Goal: Transaction & Acquisition: Purchase product/service

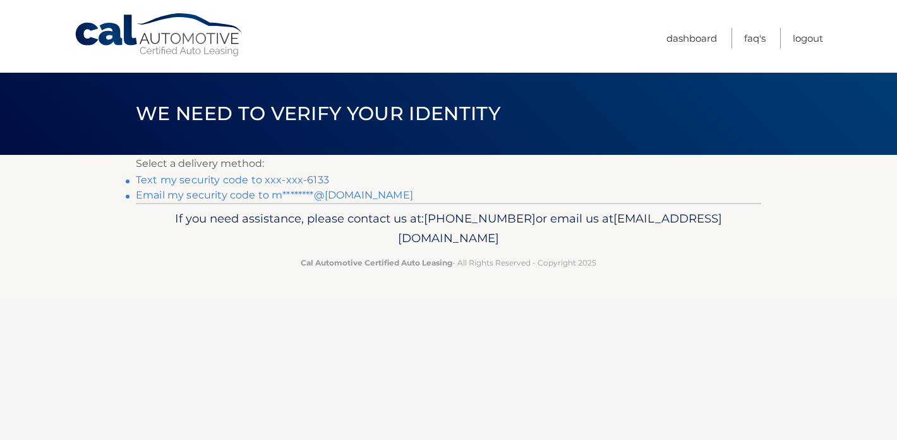
click at [313, 182] on link "Text my security code to xxx-xxx-6133" at bounding box center [232, 180] width 193 height 12
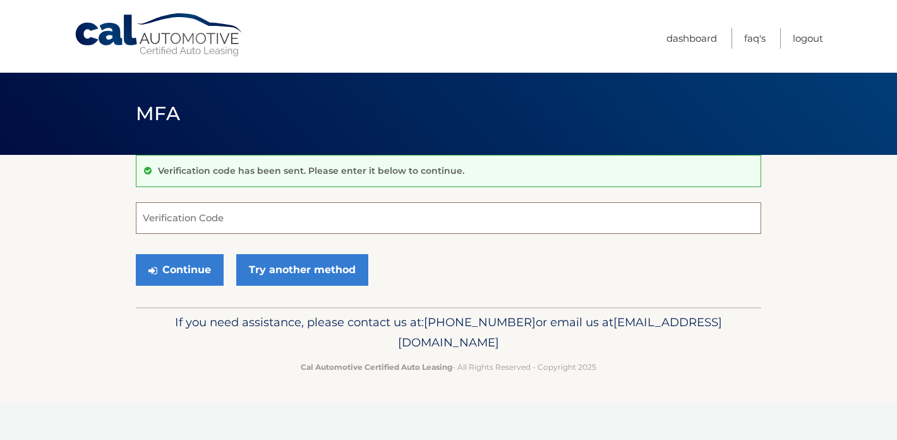
click at [290, 217] on input "Verification Code" at bounding box center [449, 218] width 626 height 32
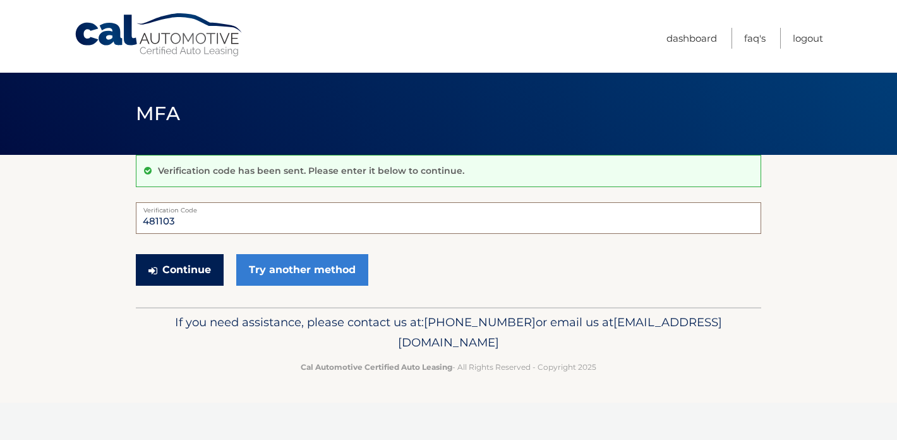
type input "481103"
click at [197, 257] on button "Continue" at bounding box center [180, 270] width 88 height 32
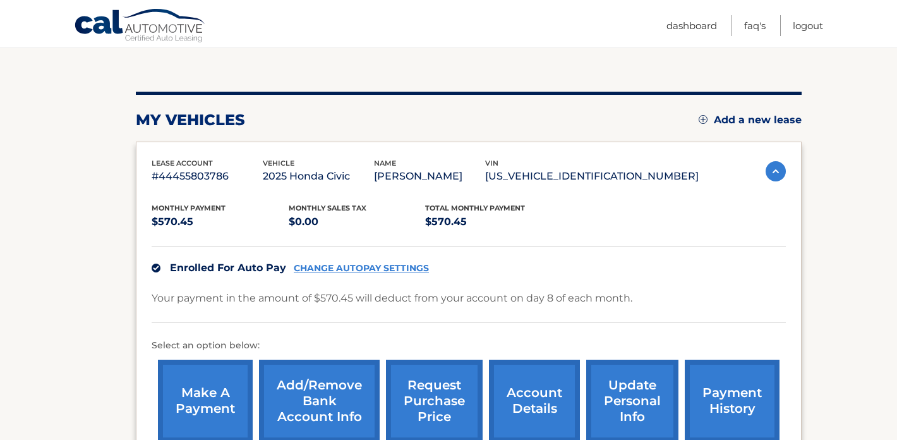
scroll to position [158, 0]
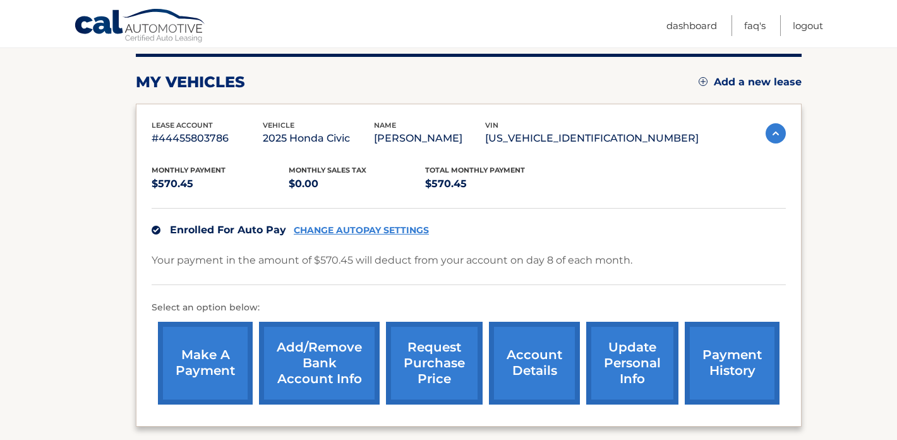
click at [710, 344] on link "payment history" at bounding box center [732, 363] width 95 height 83
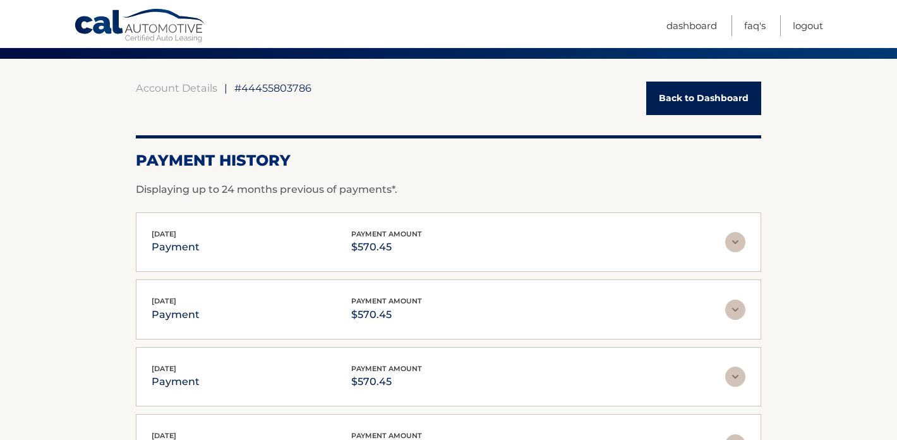
scroll to position [100, 0]
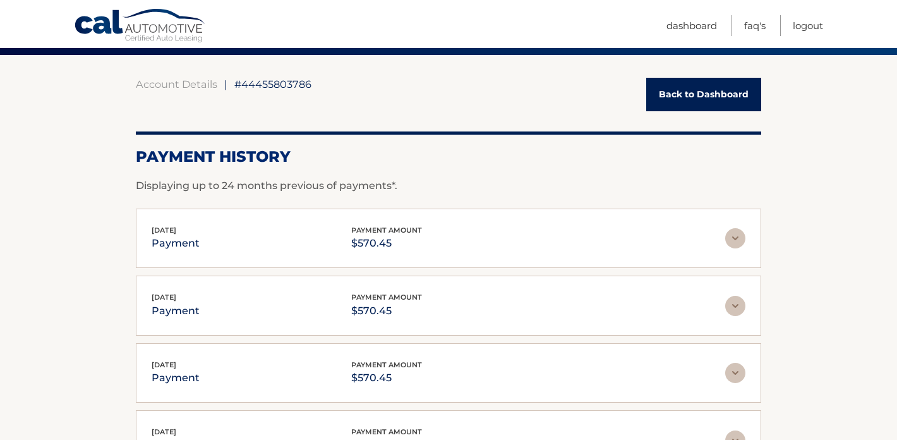
click at [733, 239] on img at bounding box center [735, 238] width 20 height 20
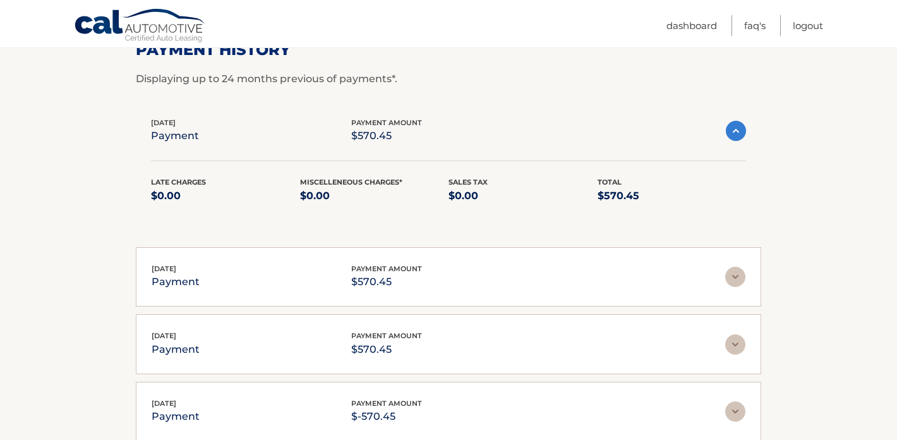
scroll to position [197, 0]
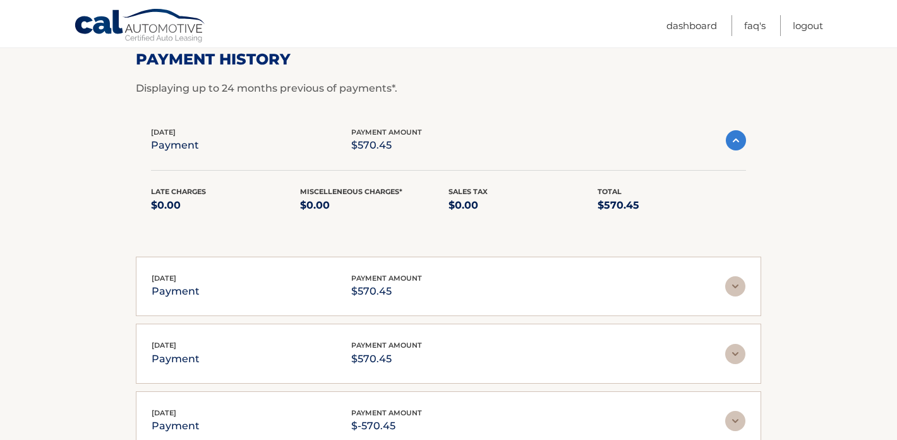
click at [315, 144] on div "Aug 12, 2025 payment payment amount $570.45" at bounding box center [438, 140] width 575 height 28
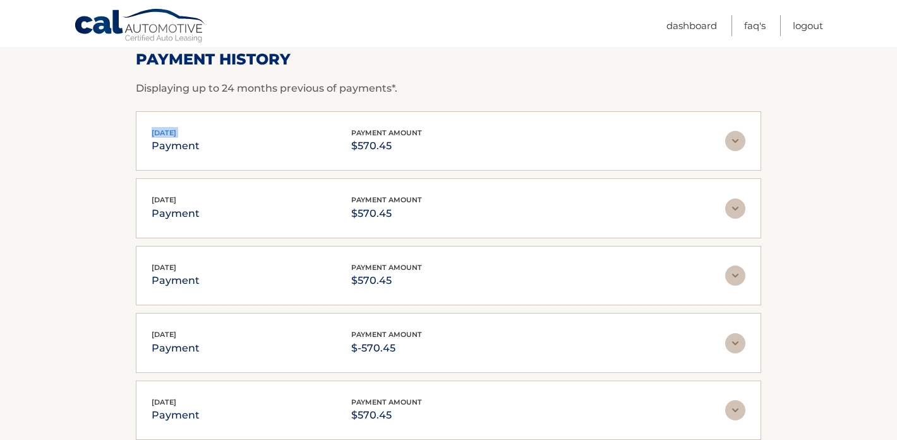
drag, startPoint x: 140, startPoint y: 138, endPoint x: 213, endPoint y: 126, distance: 74.3
click at [213, 126] on div "Aug 12, 2025 payment payment amount $570.45 Late Charges $0.00 Miscelleneous Ch…" at bounding box center [449, 141] width 626 height 60
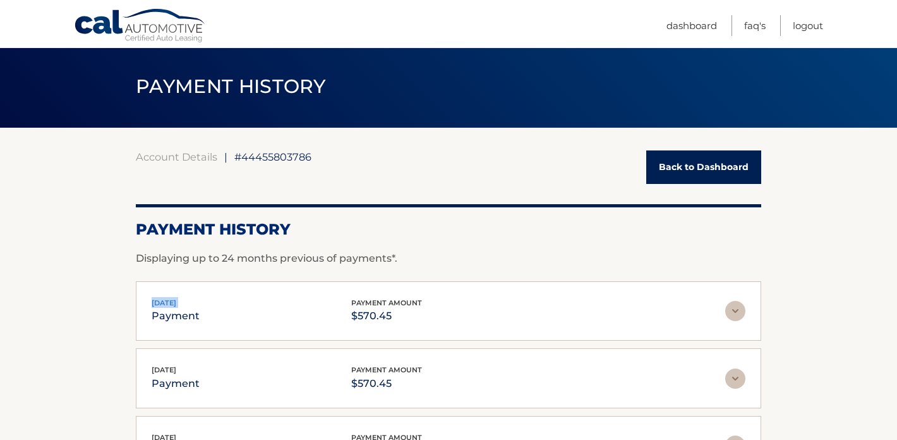
scroll to position [0, 0]
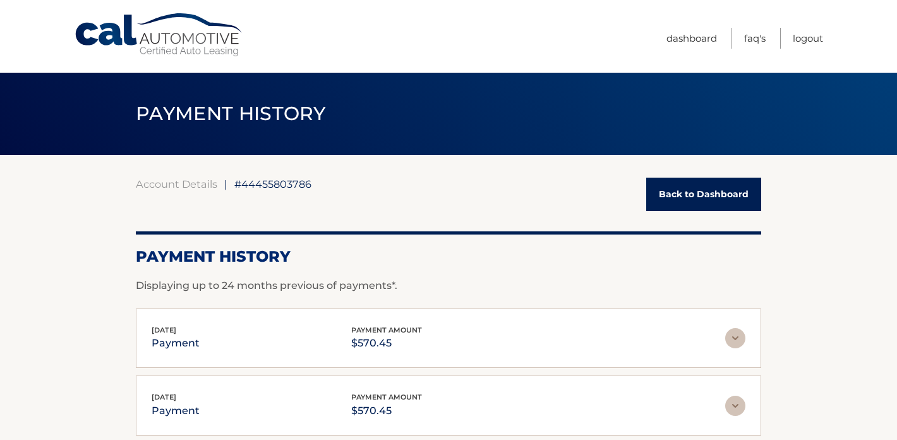
click at [92, 2] on div "Menu Dashboard FAQ's Logout" at bounding box center [449, 36] width 750 height 73
click at [126, 25] on link "Cal Automotive" at bounding box center [159, 35] width 171 height 45
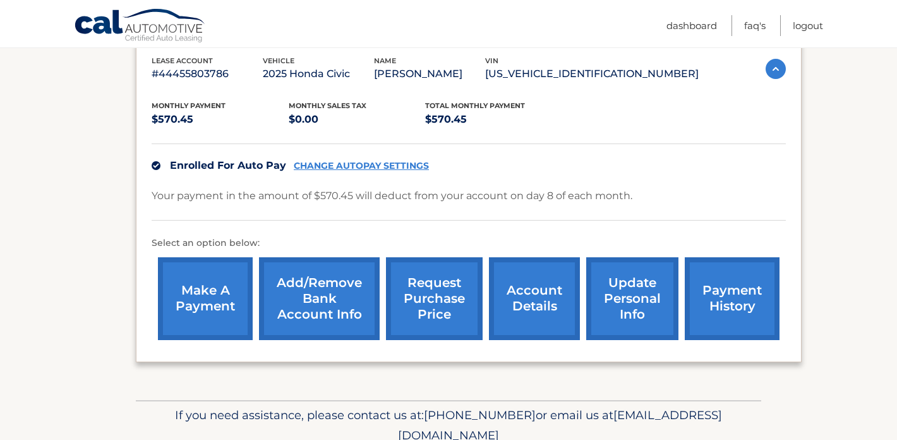
scroll to position [228, 0]
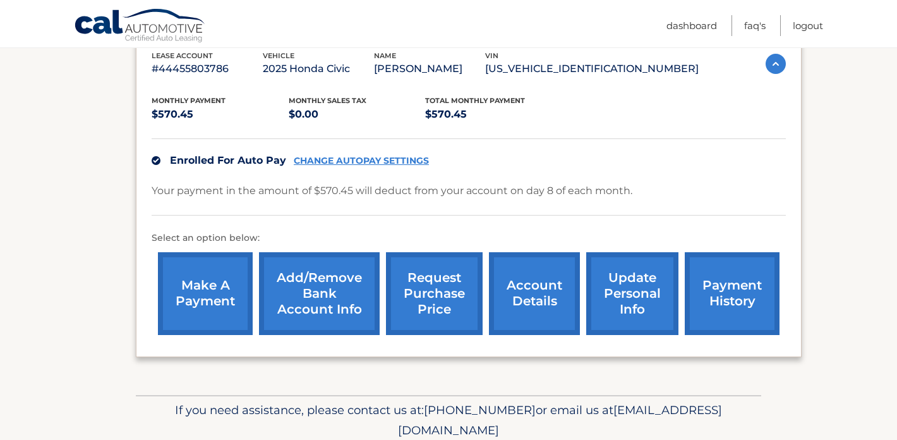
click at [212, 288] on link "make a payment" at bounding box center [205, 293] width 95 height 83
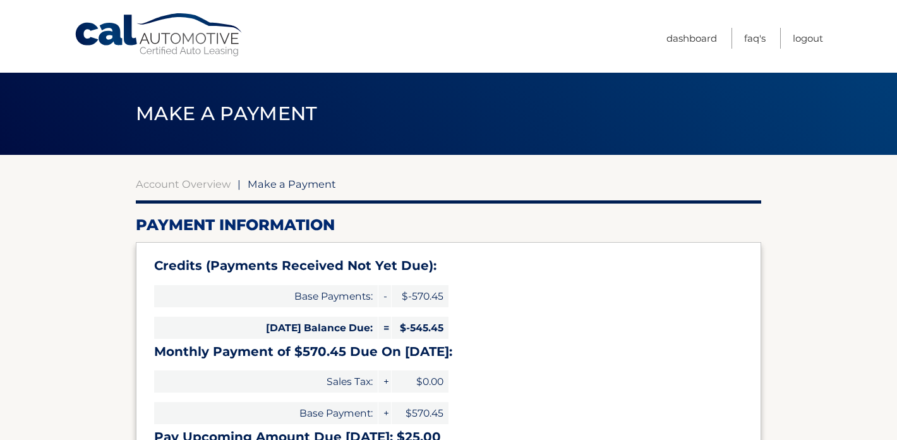
select select "MmEwMzM0YWQtNDM1MS00MmFhLWIwMDAtNDVhYzkxNDY0NGRh"
click at [112, 28] on link "Cal Automotive" at bounding box center [159, 35] width 171 height 45
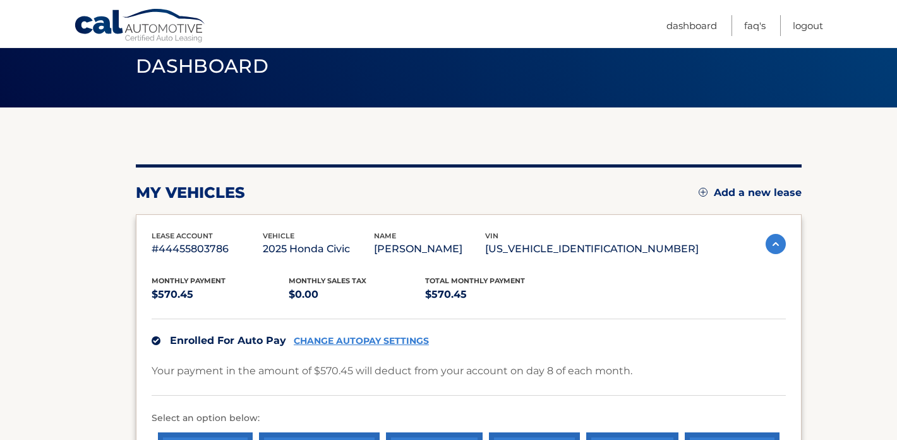
scroll to position [52, 0]
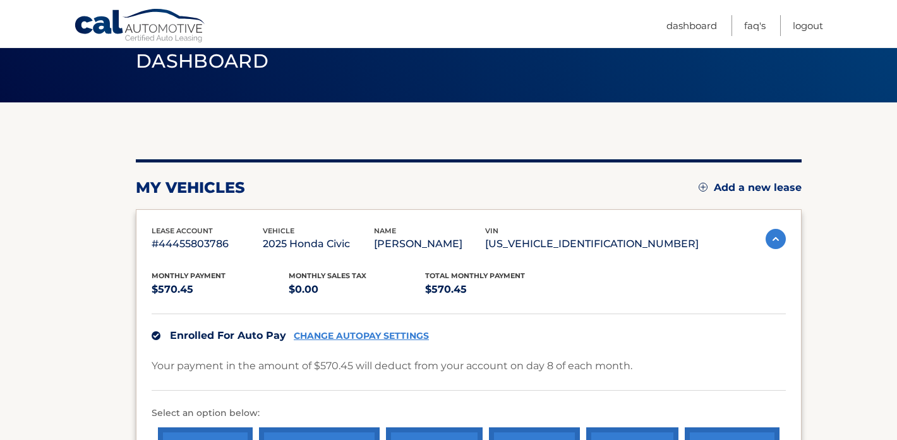
click at [322, 382] on div "Your payment in the amount of $570.45 will deduct from your account on day 8 of…" at bounding box center [469, 373] width 634 height 33
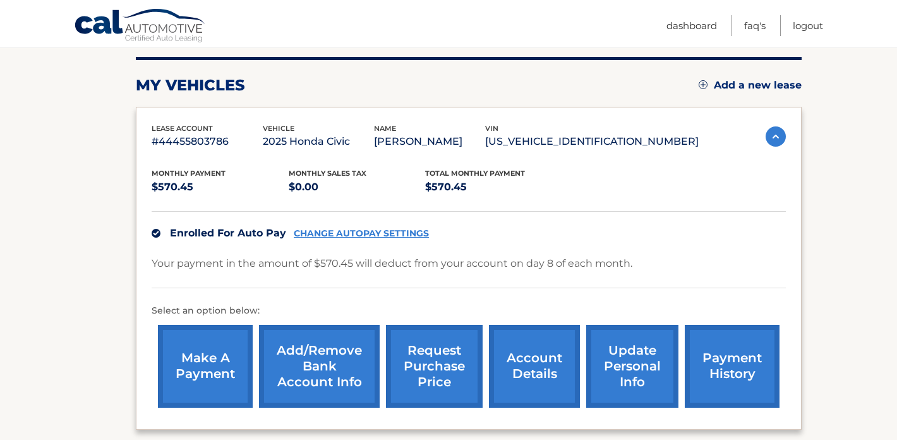
scroll to position [157, 0]
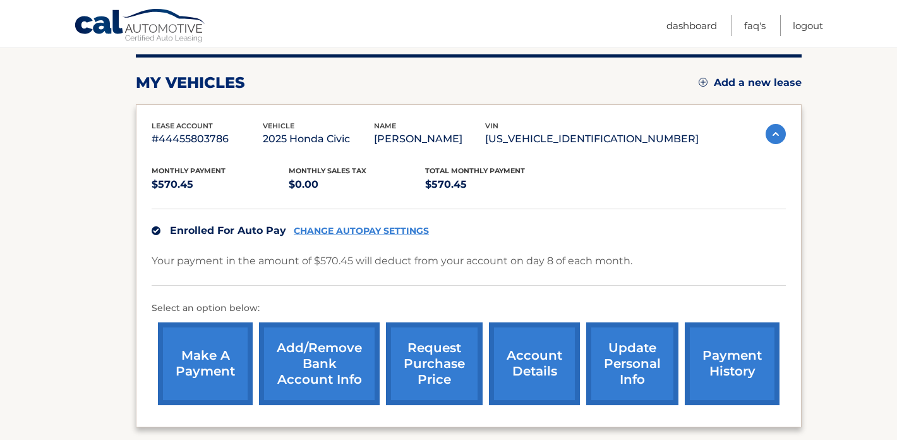
click at [705, 382] on link "payment history" at bounding box center [732, 363] width 95 height 83
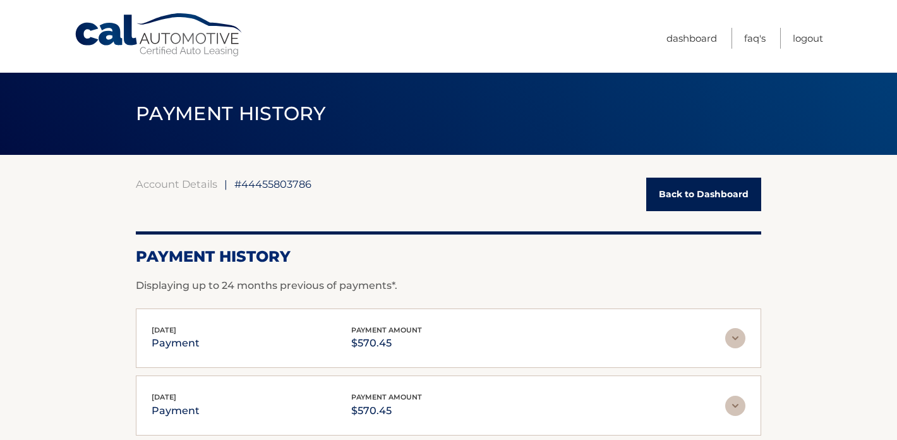
click at [741, 339] on img at bounding box center [735, 338] width 20 height 20
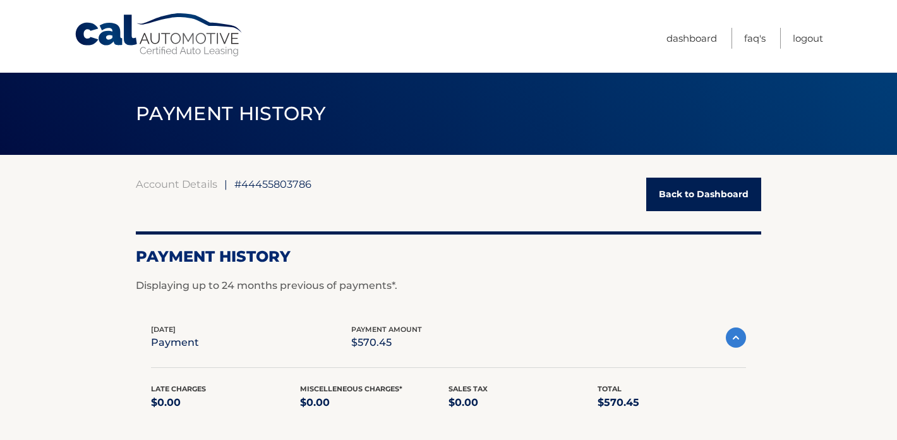
click at [717, 198] on link "Back to Dashboard" at bounding box center [704, 194] width 115 height 33
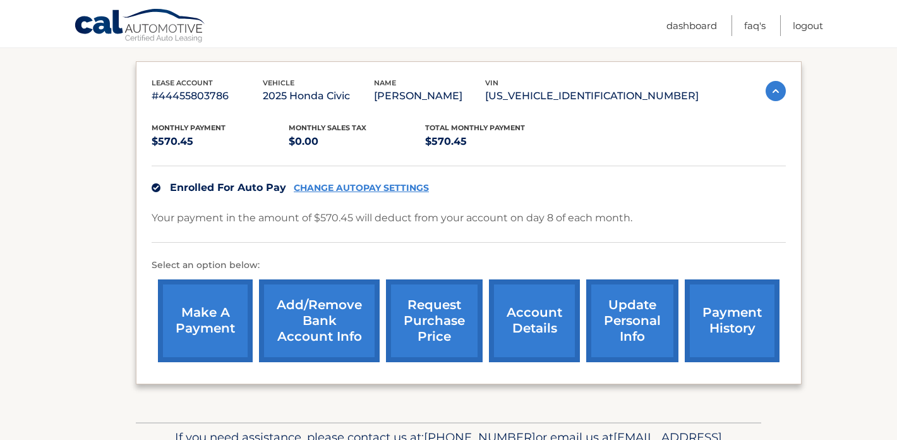
scroll to position [203, 0]
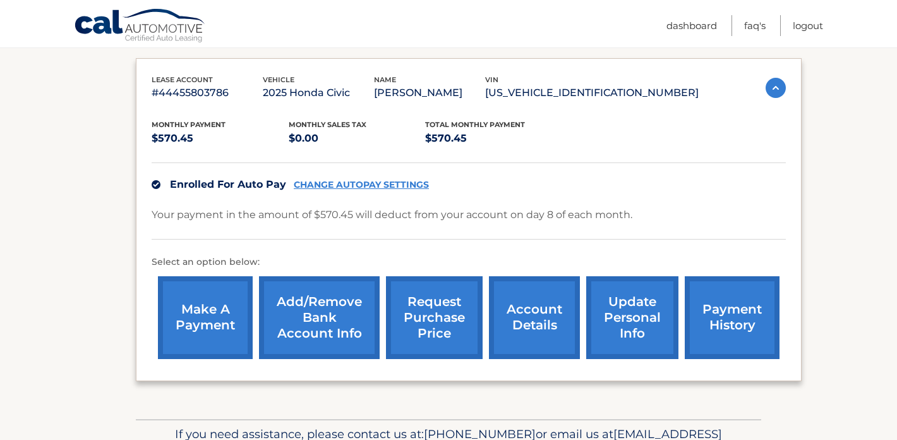
click at [220, 312] on link "make a payment" at bounding box center [205, 317] width 95 height 83
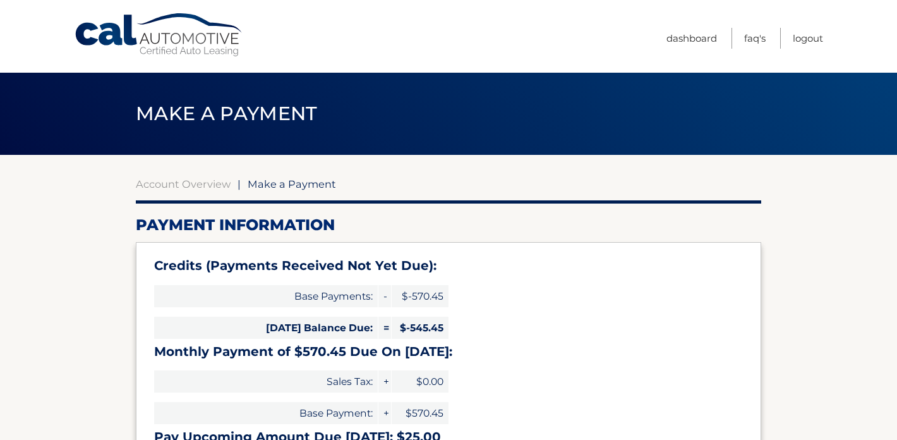
select select "MmEwMzM0YWQtNDM1MS00MmFhLWIwMDAtNDVhYzkxNDY0NGRh"
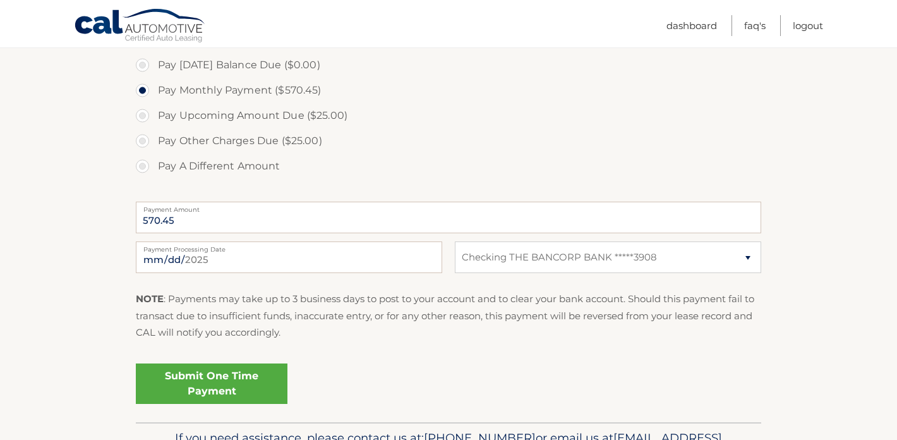
scroll to position [516, 0]
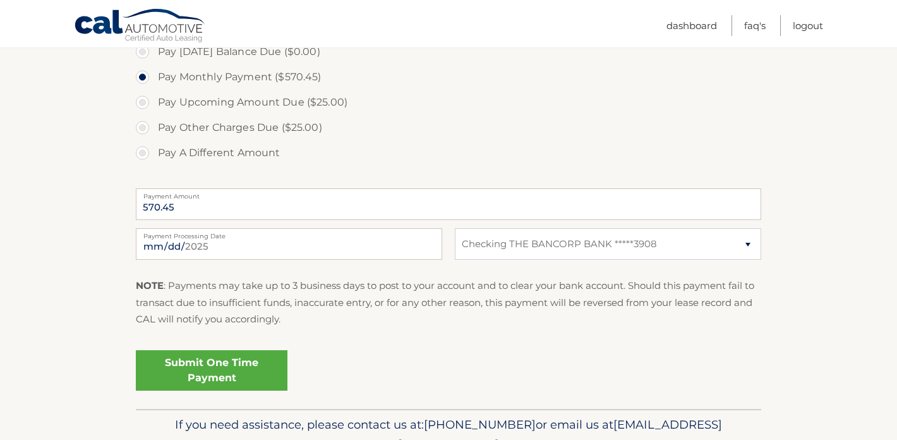
click at [206, 379] on link "Submit One Time Payment" at bounding box center [212, 370] width 152 height 40
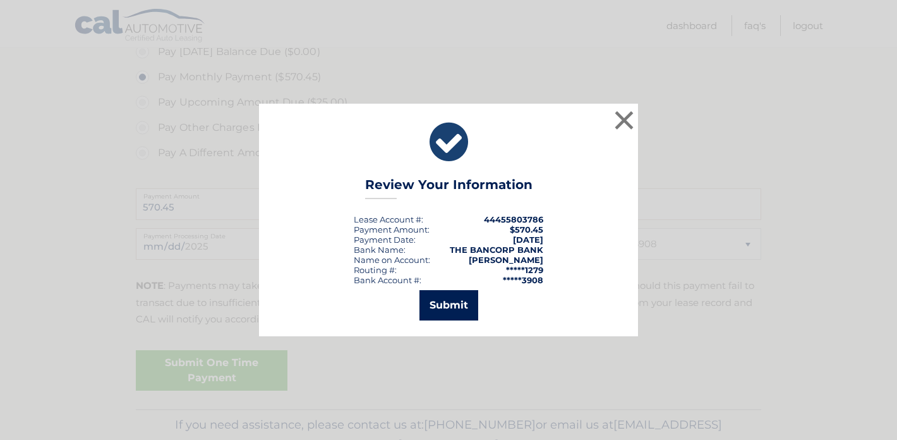
click at [451, 309] on button "Submit" at bounding box center [449, 305] width 59 height 30
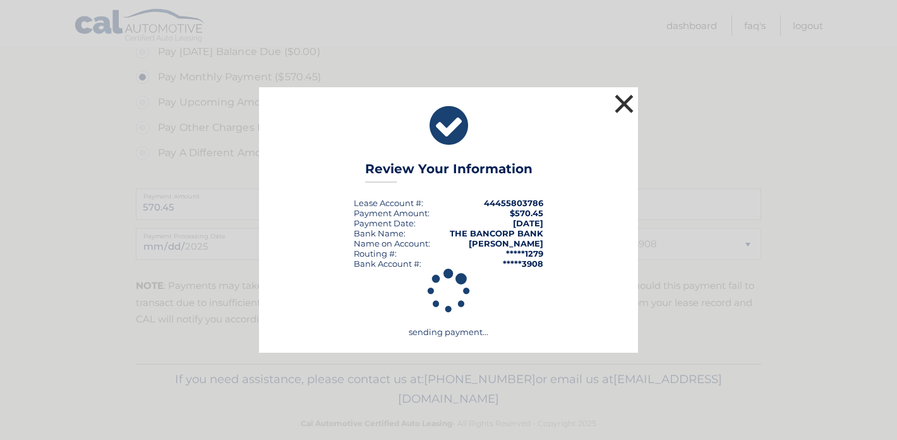
click at [619, 116] on button "×" at bounding box center [624, 103] width 25 height 25
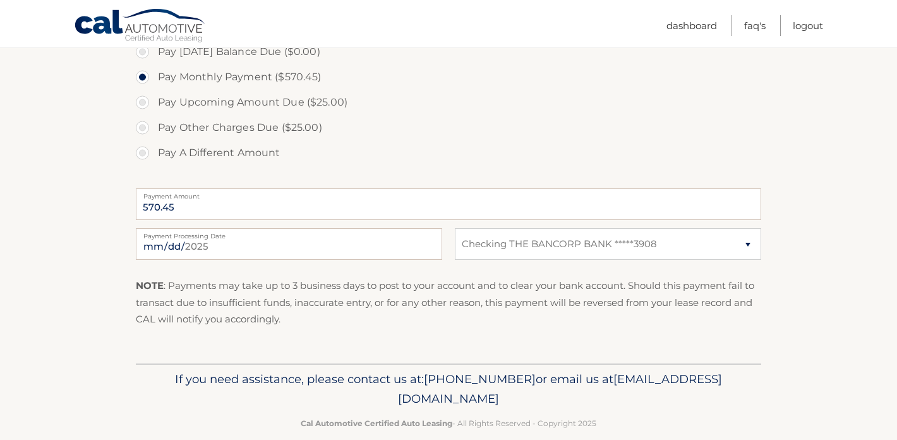
scroll to position [535, 0]
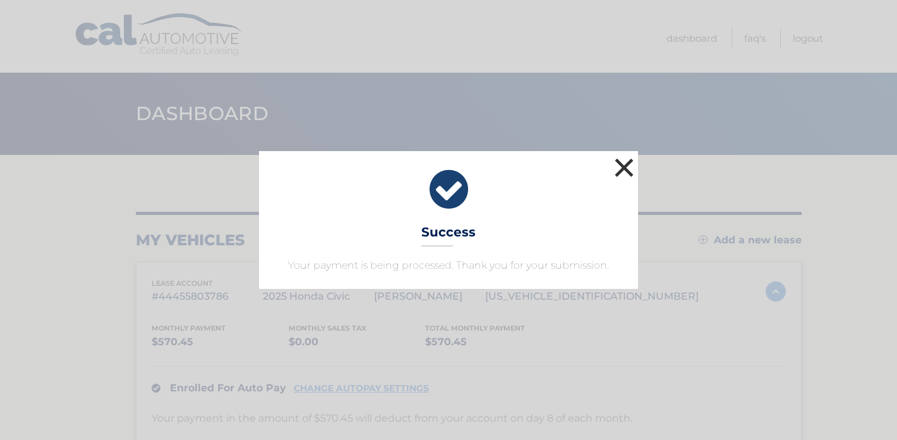
click at [621, 166] on button "×" at bounding box center [624, 167] width 25 height 25
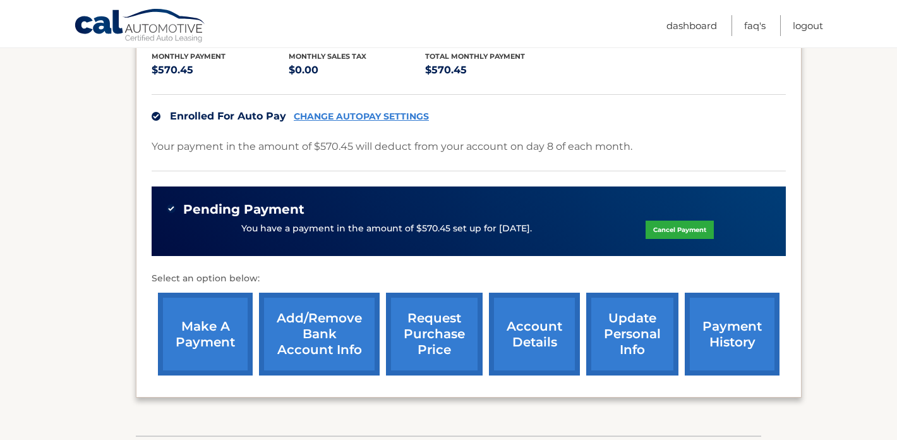
scroll to position [274, 0]
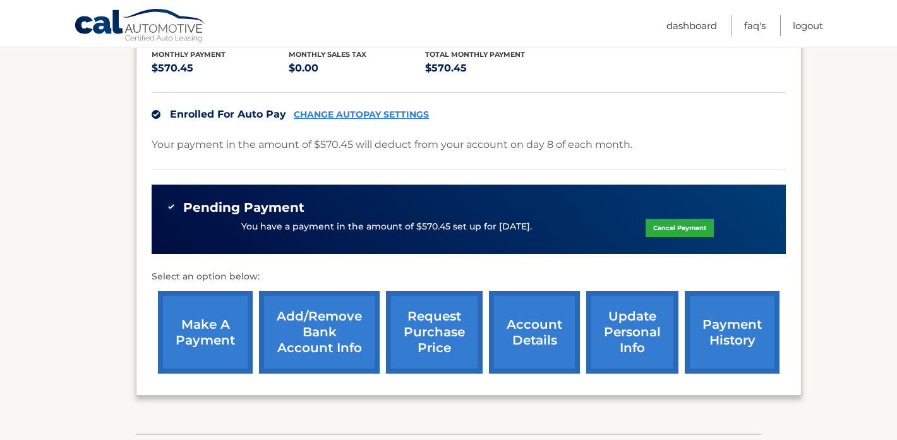
click at [682, 234] on link "Cancel Payment" at bounding box center [680, 228] width 68 height 18
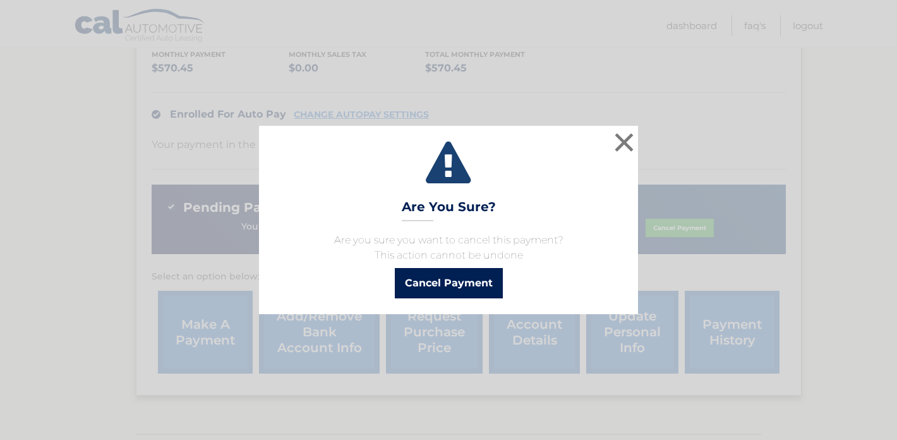
click at [479, 284] on button "Cancel Payment" at bounding box center [449, 283] width 108 height 30
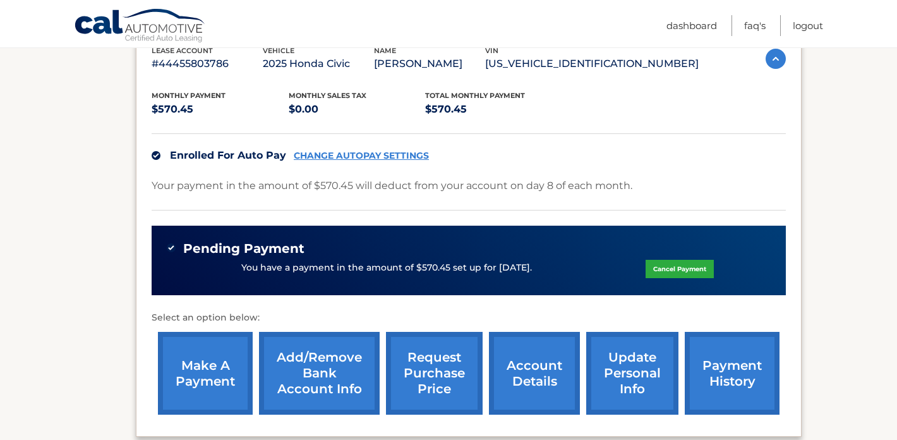
scroll to position [268, 0]
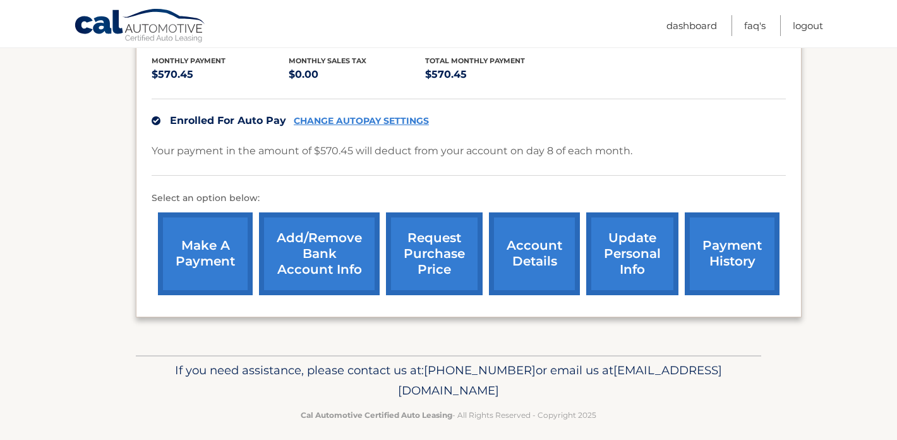
scroll to position [278, 0]
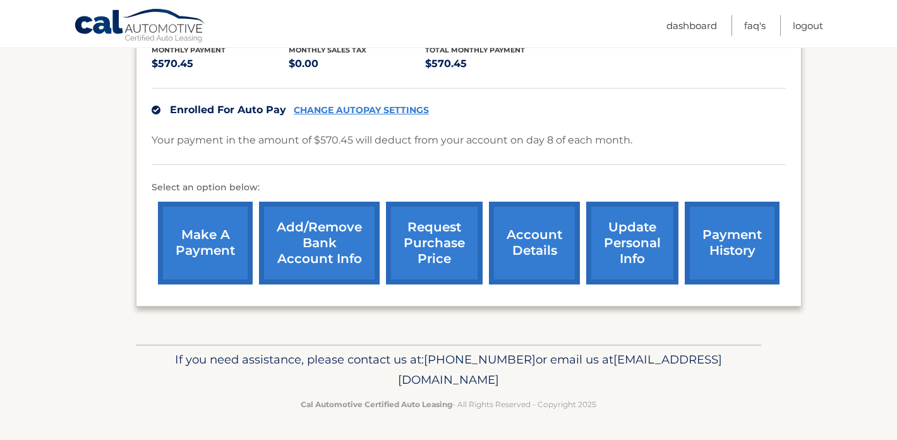
click at [221, 222] on link "make a payment" at bounding box center [205, 243] width 95 height 83
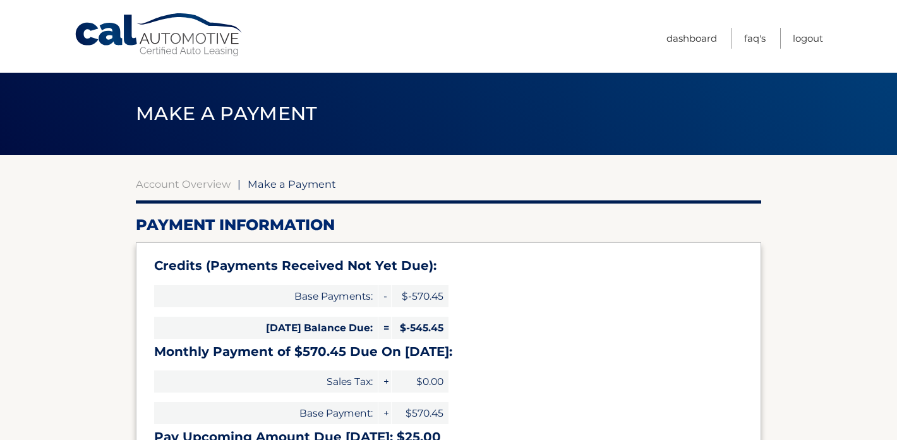
select select "MmEwMzM0YWQtNDM1MS00MmFhLWIwMDAtNDVhYzkxNDY0NGRh"
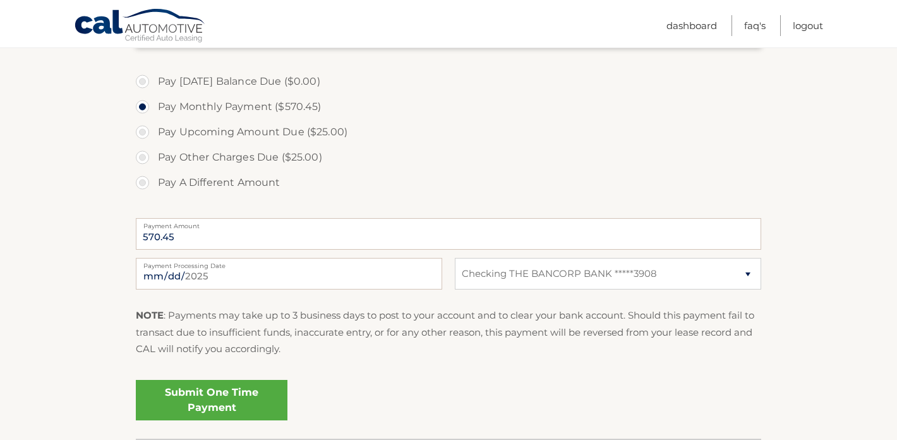
scroll to position [490, 0]
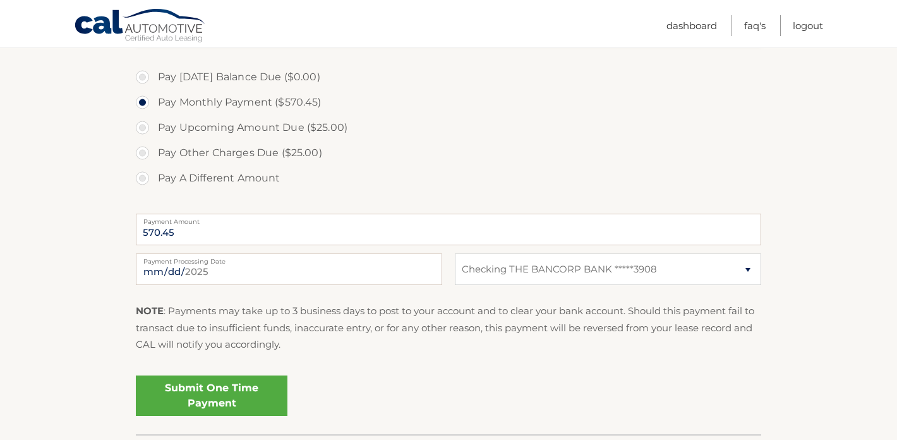
click at [254, 396] on link "Submit One Time Payment" at bounding box center [212, 395] width 152 height 40
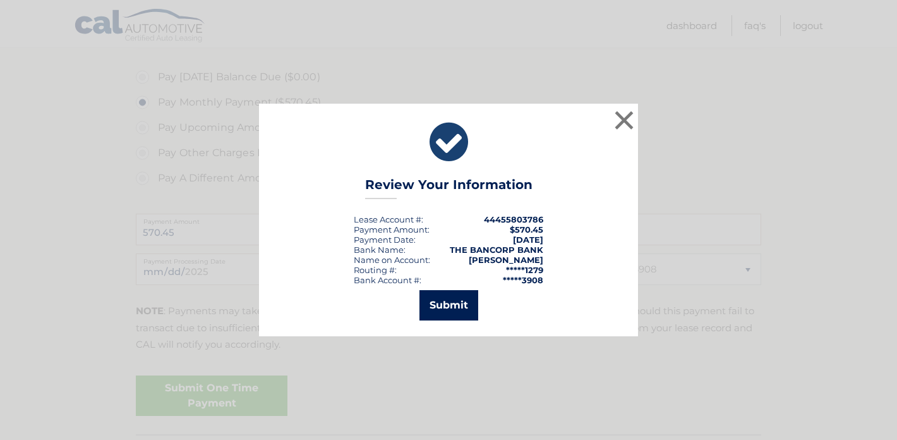
click at [463, 305] on button "Submit" at bounding box center [449, 305] width 59 height 30
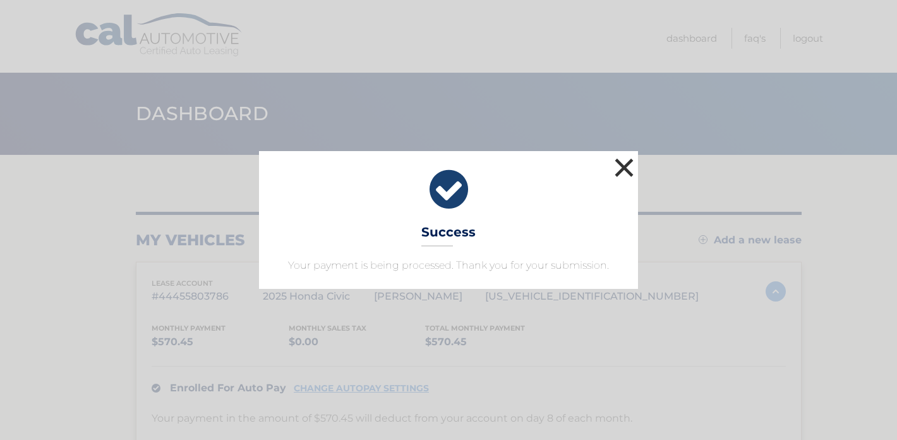
click at [631, 168] on button "×" at bounding box center [624, 167] width 25 height 25
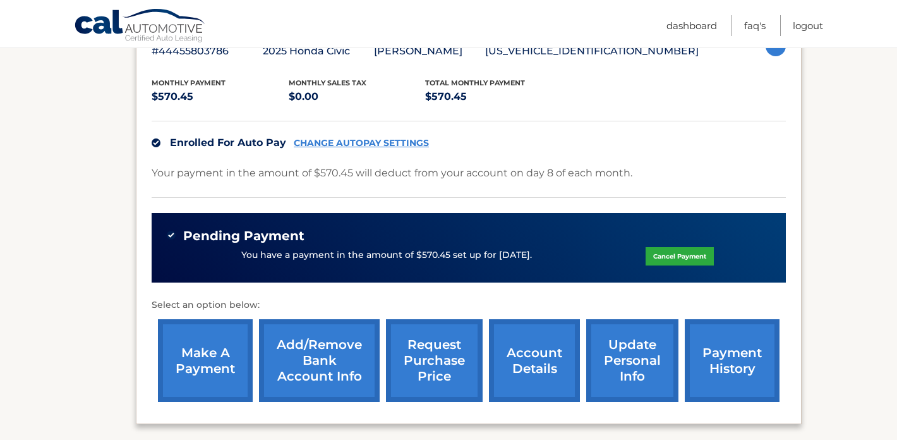
scroll to position [224, 0]
